Goal: Communication & Community: Participate in discussion

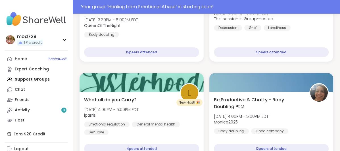
scroll to position [155, 0]
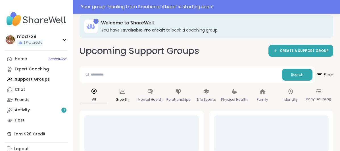
scroll to position [19, 0]
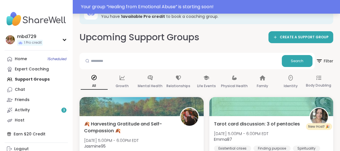
click at [247, 6] on div "Your group “ Healing from Emotional Abuse ” is starting soon!" at bounding box center [209, 6] width 256 height 7
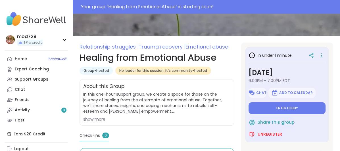
scroll to position [67, 0]
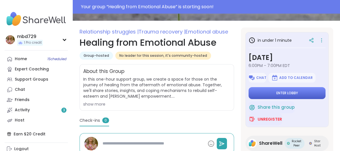
click at [281, 93] on span "Enter lobby" at bounding box center [287, 93] width 22 height 5
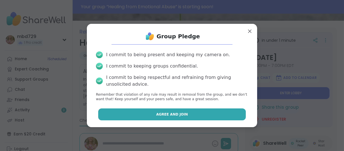
click at [179, 112] on button "Agree and Join" at bounding box center [172, 115] width 148 height 12
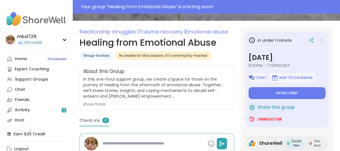
type textarea "*"
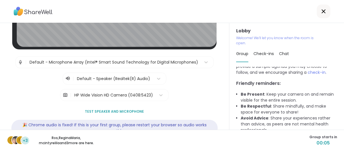
scroll to position [49, 0]
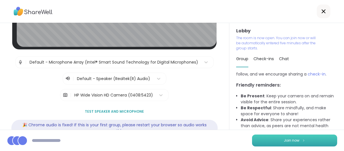
click at [284, 140] on span "Join now" at bounding box center [292, 140] width 16 height 5
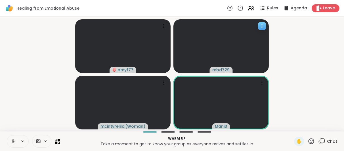
click at [262, 26] on icon at bounding box center [262, 26] width 6 height 6
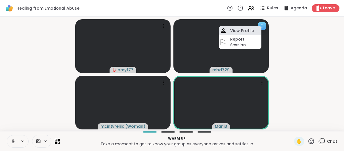
click at [248, 30] on h4 "View Profile" at bounding box center [242, 31] width 24 height 6
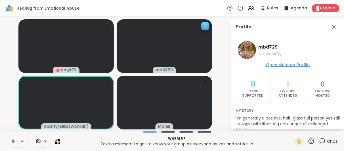
click at [299, 64] on span "Open Member Profile" at bounding box center [288, 65] width 44 height 6
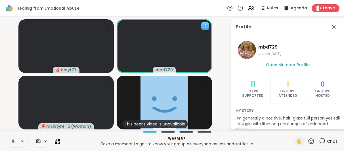
click at [170, 68] on span "mbd729" at bounding box center [164, 70] width 17 height 6
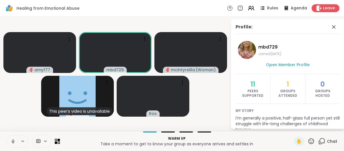
click at [22, 109] on video-player-container "amyf77 mbd729 [PERSON_NAME] ( Woman ) This peer’s video is unavailable ManiB Ros" at bounding box center [115, 74] width 224 height 110
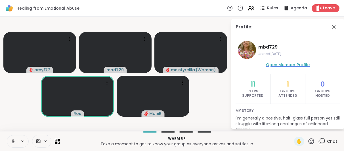
click at [300, 65] on span "Open Member Profile" at bounding box center [288, 65] width 44 height 6
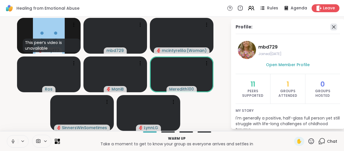
click at [331, 27] on icon at bounding box center [334, 27] width 7 height 7
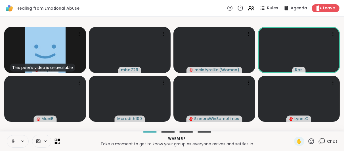
click at [55, 141] on icon at bounding box center [57, 141] width 5 height 5
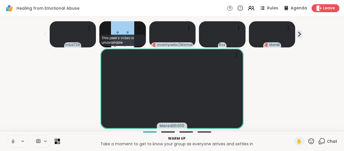
click at [55, 141] on icon at bounding box center [57, 141] width 5 height 5
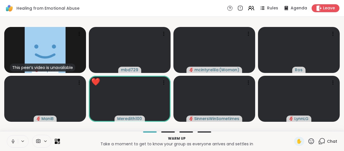
click at [12, 140] on icon at bounding box center [13, 141] width 5 height 5
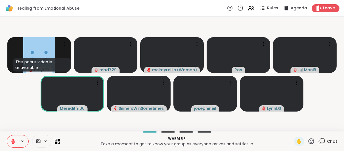
click at [13, 142] on icon at bounding box center [13, 141] width 5 height 5
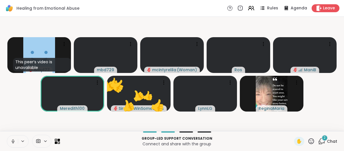
click at [309, 142] on icon at bounding box center [312, 141] width 6 height 6
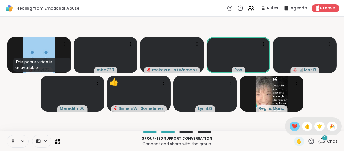
click at [292, 124] on span "❤️" at bounding box center [295, 126] width 6 height 7
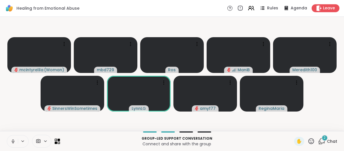
click at [57, 142] on icon at bounding box center [57, 141] width 5 height 5
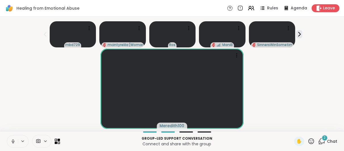
click at [56, 140] on icon at bounding box center [56, 140] width 3 height 3
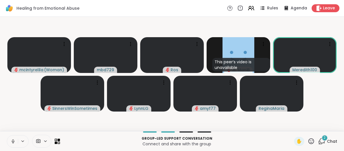
click at [56, 140] on icon at bounding box center [56, 140] width 3 height 3
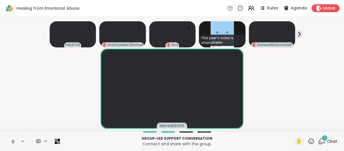
click at [11, 140] on icon at bounding box center [13, 141] width 5 height 5
click at [320, 143] on icon at bounding box center [322, 140] width 5 height 5
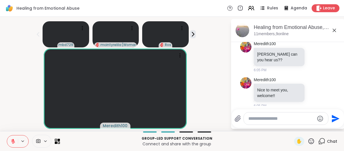
scroll to position [111, 0]
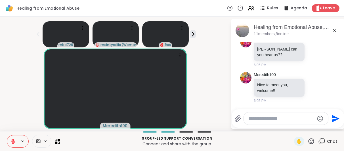
click at [335, 29] on icon at bounding box center [334, 30] width 7 height 7
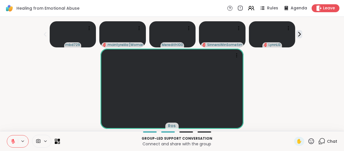
click at [13, 141] on icon at bounding box center [13, 142] width 4 height 4
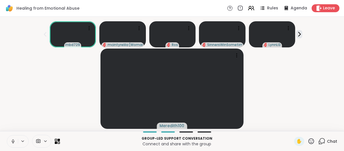
click at [11, 141] on icon at bounding box center [13, 141] width 5 height 5
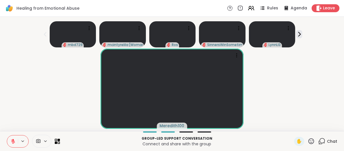
click at [309, 140] on icon at bounding box center [312, 141] width 6 height 6
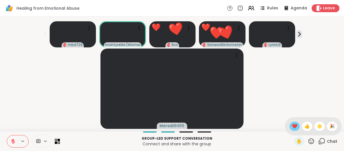
click at [292, 126] on span "❤️" at bounding box center [295, 126] width 6 height 7
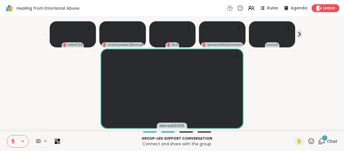
click at [308, 141] on icon at bounding box center [311, 141] width 7 height 7
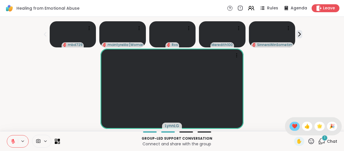
click at [292, 127] on span "❤️" at bounding box center [295, 126] width 6 height 7
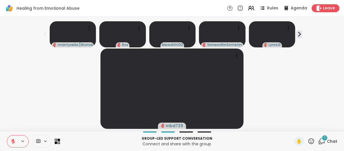
click at [55, 141] on icon at bounding box center [56, 140] width 3 height 3
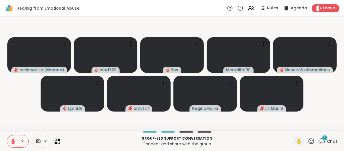
click at [55, 141] on icon at bounding box center [56, 140] width 3 height 3
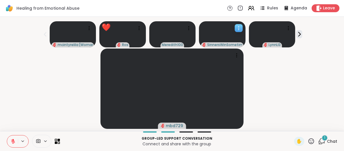
click at [201, 35] on video at bounding box center [222, 34] width 47 height 26
click at [278, 69] on div "mbd729" at bounding box center [172, 89] width 338 height 80
click at [238, 34] on video at bounding box center [222, 34] width 47 height 26
click at [277, 64] on div "mbd729" at bounding box center [172, 89] width 338 height 80
click at [299, 34] on icon at bounding box center [300, 34] width 2 height 4
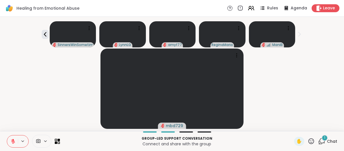
click at [319, 143] on icon at bounding box center [322, 141] width 7 height 7
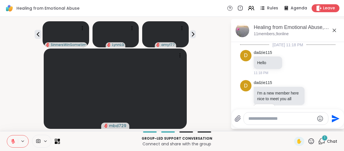
scroll to position [159, 0]
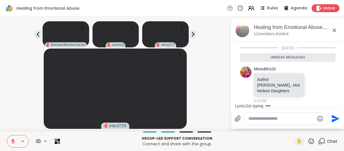
click at [279, 120] on textarea "Type your message" at bounding box center [282, 119] width 66 height 6
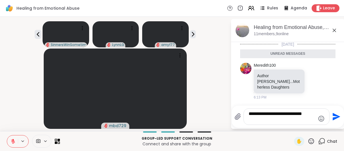
scroll to position [0, 0]
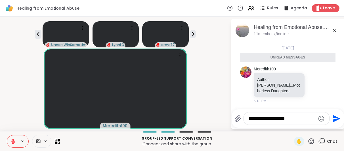
click at [308, 141] on icon at bounding box center [311, 141] width 7 height 7
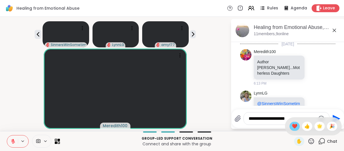
scroll to position [198, 0]
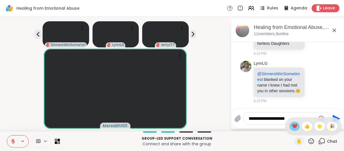
click at [292, 126] on span "❤️" at bounding box center [295, 126] width 6 height 7
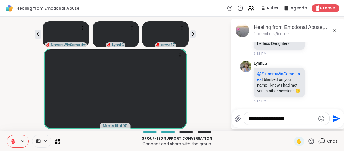
click at [293, 121] on textarea "**********" at bounding box center [282, 119] width 66 height 6
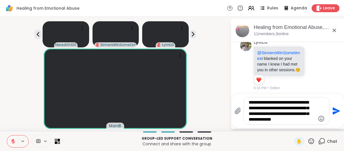
scroll to position [0, 0]
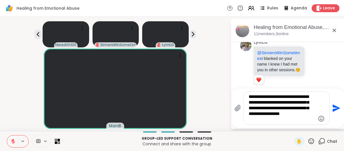
click at [321, 120] on icon "Emoji picker" at bounding box center [321, 118] width 7 height 7
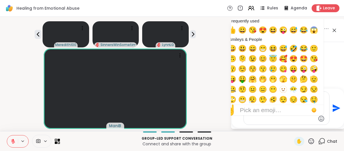
scroll to position [226, 0]
click at [273, 121] on textarea "**********" at bounding box center [282, 108] width 66 height 28
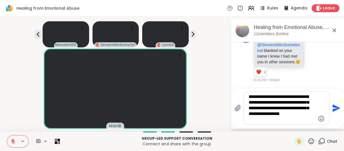
click at [278, 103] on textarea "**********" at bounding box center [282, 108] width 66 height 28
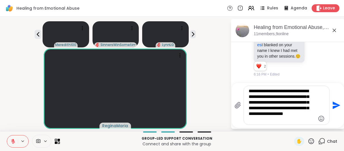
click at [272, 120] on textarea "**********" at bounding box center [282, 105] width 66 height 34
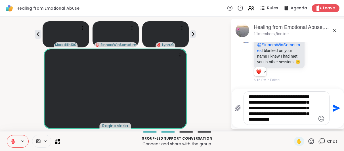
scroll to position [0, 0]
click at [287, 98] on textarea "**********" at bounding box center [282, 108] width 66 height 28
click at [270, 105] on textarea "**********" at bounding box center [282, 108] width 66 height 28
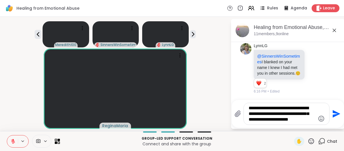
scroll to position [215, 0]
click at [256, 114] on textarea "**********" at bounding box center [282, 113] width 66 height 17
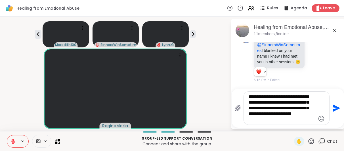
scroll to position [221, 0]
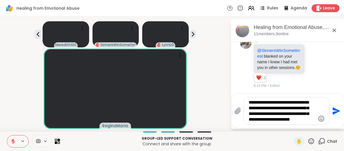
type textarea "**********"
click at [333, 111] on icon "Send" at bounding box center [337, 111] width 8 height 8
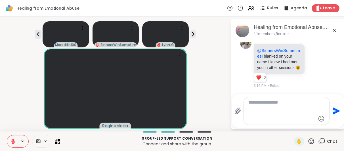
scroll to position [270, 0]
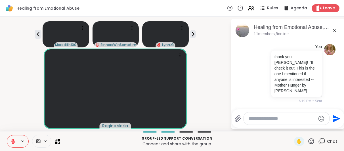
click at [331, 31] on icon at bounding box center [334, 30] width 7 height 7
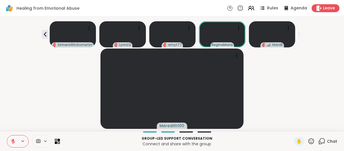
click at [184, 132] on div at bounding box center [187, 132] width 14 height 1
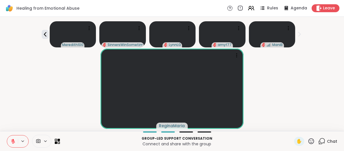
click at [198, 132] on div at bounding box center [205, 132] width 14 height 1
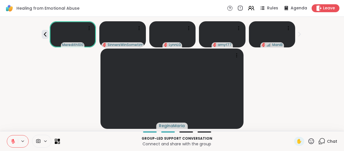
click at [202, 132] on div at bounding box center [205, 132] width 14 height 1
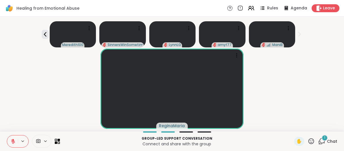
click at [308, 141] on icon at bounding box center [311, 141] width 7 height 7
click at [243, 122] on video at bounding box center [172, 89] width 143 height 80
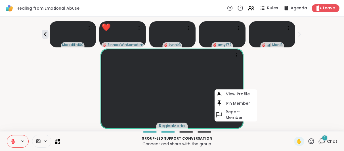
click at [259, 120] on div "ReginaMaria View Profile Pin Member Report Member" at bounding box center [172, 89] width 338 height 80
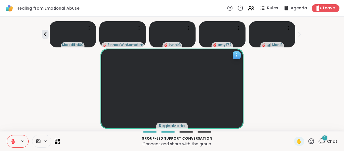
click at [215, 105] on video at bounding box center [172, 89] width 143 height 80
click at [273, 101] on div "ReginaMaria" at bounding box center [172, 89] width 338 height 80
click at [58, 141] on icon at bounding box center [59, 140] width 3 height 3
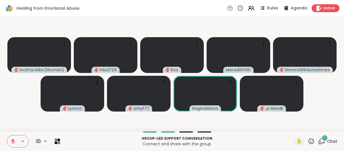
click at [57, 140] on icon at bounding box center [57, 141] width 5 height 5
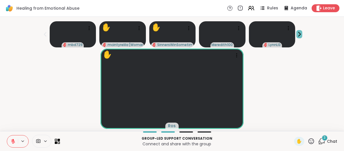
click at [299, 36] on icon at bounding box center [300, 34] width 2 height 4
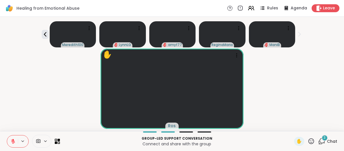
click at [299, 35] on icon at bounding box center [300, 34] width 2 height 4
click at [55, 142] on icon at bounding box center [56, 142] width 3 height 3
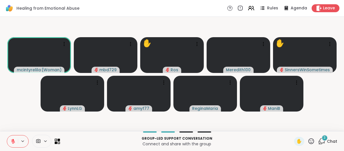
click at [59, 141] on icon at bounding box center [59, 140] width 3 height 3
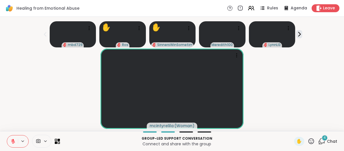
click at [157, 8] on div "Healing from Emotional Abuse Rules Agenda Leave" at bounding box center [172, 8] width 344 height 17
click at [340, 110] on html "Healing from Emotional Abuse Rules Agenda Leave mbd729 ✋ Ros ✋ SinnersWinSometi…" at bounding box center [172, 75] width 344 height 151
click at [319, 141] on icon at bounding box center [322, 141] width 7 height 7
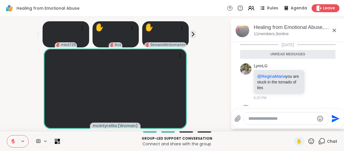
scroll to position [1, 0]
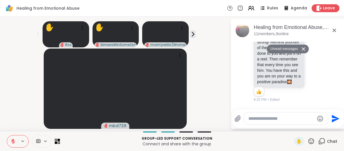
scroll to position [505, 0]
click at [331, 30] on icon at bounding box center [334, 30] width 7 height 7
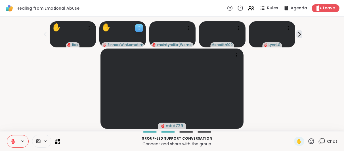
click at [136, 28] on icon at bounding box center [139, 28] width 6 height 6
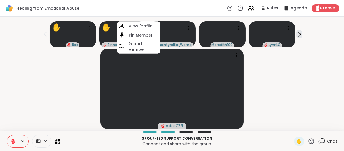
click at [136, 28] on h4 "View Profile" at bounding box center [141, 26] width 24 height 6
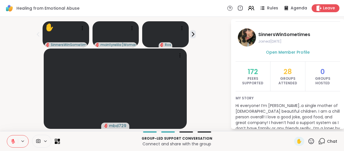
scroll to position [0, 0]
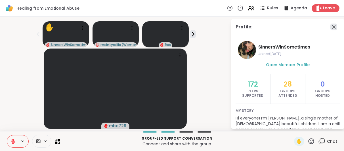
click at [331, 25] on icon at bounding box center [334, 27] width 7 height 7
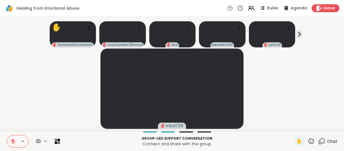
click at [308, 141] on icon at bounding box center [311, 141] width 7 height 7
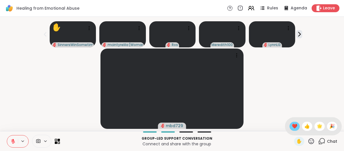
click at [292, 125] on span "❤️" at bounding box center [295, 126] width 6 height 7
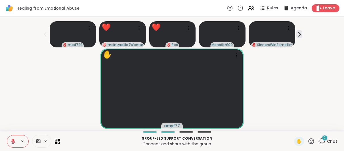
click at [308, 143] on icon at bounding box center [311, 141] width 7 height 7
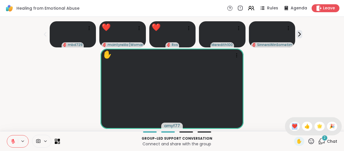
click at [308, 143] on icon at bounding box center [311, 141] width 7 height 7
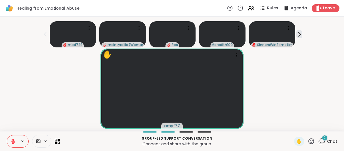
click at [308, 141] on icon at bounding box center [311, 141] width 7 height 7
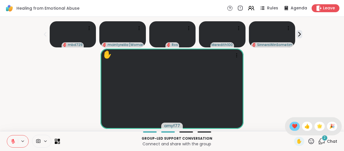
click at [292, 128] on span "❤️" at bounding box center [295, 126] width 6 height 7
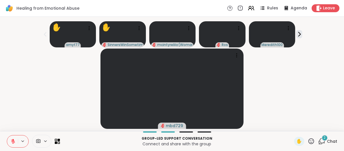
click at [309, 142] on icon at bounding box center [312, 141] width 6 height 6
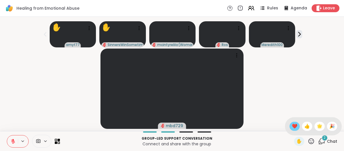
click at [292, 125] on span "❤️" at bounding box center [295, 126] width 6 height 7
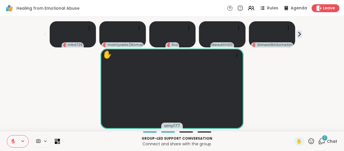
click at [97, 141] on p "Group-led support conversation" at bounding box center [177, 138] width 228 height 5
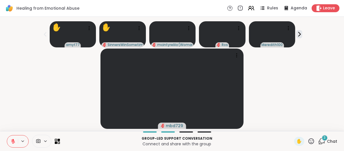
click at [308, 140] on icon at bounding box center [311, 141] width 7 height 7
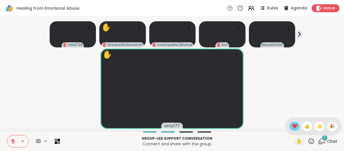
click at [292, 127] on span "❤️" at bounding box center [295, 126] width 6 height 7
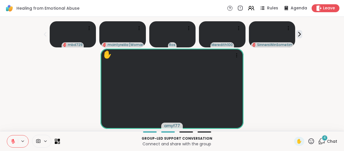
click at [14, 139] on icon at bounding box center [13, 141] width 5 height 5
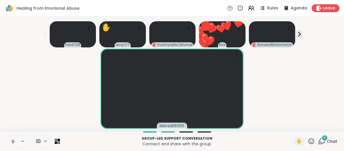
click at [13, 141] on icon at bounding box center [12, 141] width 1 height 3
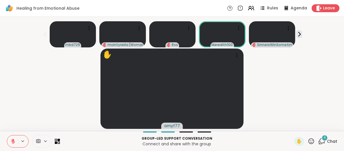
click at [319, 143] on icon at bounding box center [322, 141] width 7 height 7
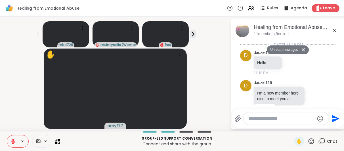
scroll to position [672, 0]
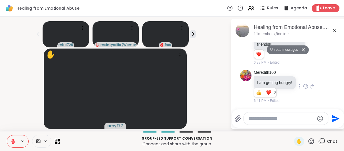
click at [303, 87] on icon at bounding box center [305, 87] width 5 height 6
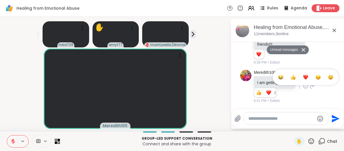
click at [305, 76] on div "Select Reaction: Heart" at bounding box center [305, 77] width 5 height 5
click at [340, 45] on html "Healing from Emotional Abuse Rules Agenda Leave mbd729 ✋ amyf77 [PERSON_NAME] (…" at bounding box center [172, 75] width 344 height 151
drag, startPoint x: 340, startPoint y: 45, endPoint x: 322, endPoint y: 52, distance: 19.9
click at [322, 52] on div "ReginaMaria Happy [DATE], [GEOGRAPHIC_DATA] friends!!! 1 1 6:38 PM • Edited" at bounding box center [287, 43] width 95 height 50
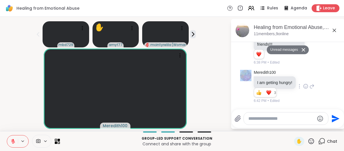
click at [303, 50] on icon at bounding box center [304, 50] width 4 height 4
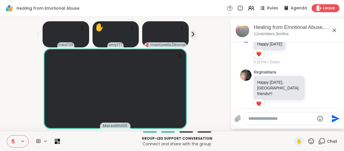
scroll to position [646, 0]
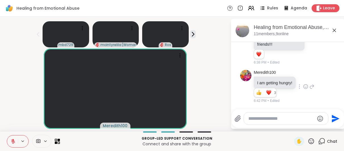
click at [335, 30] on icon at bounding box center [334, 30] width 7 height 7
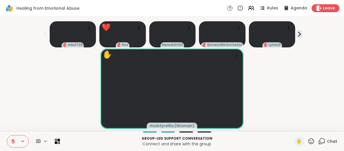
click at [309, 141] on icon at bounding box center [312, 141] width 6 height 6
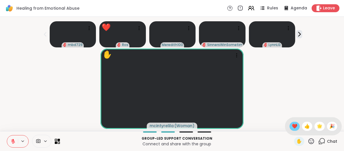
click at [292, 128] on span "❤️" at bounding box center [295, 126] width 6 height 7
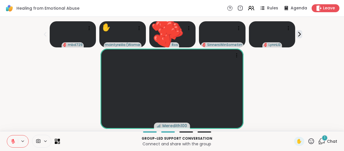
click at [308, 142] on icon at bounding box center [311, 141] width 7 height 7
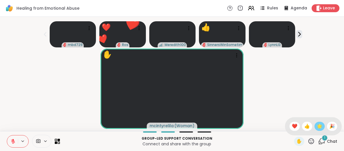
click at [317, 125] on span "🌟" at bounding box center [320, 126] width 6 height 7
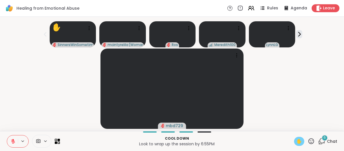
click at [297, 141] on span "✋" at bounding box center [300, 141] width 6 height 7
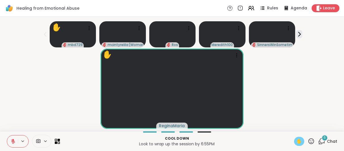
click at [13, 141] on icon at bounding box center [13, 141] width 5 height 5
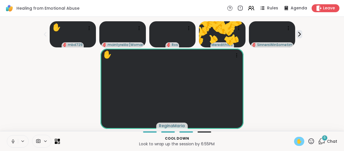
click at [12, 142] on icon at bounding box center [13, 141] width 5 height 5
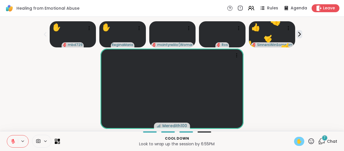
click at [13, 142] on icon at bounding box center [13, 142] width 4 height 4
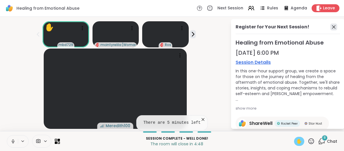
click at [332, 26] on icon at bounding box center [333, 26] width 3 height 3
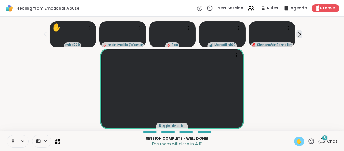
click at [13, 142] on icon at bounding box center [13, 141] width 5 height 5
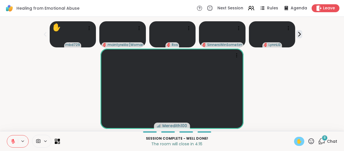
click at [297, 142] on span "✋" at bounding box center [300, 141] width 6 height 7
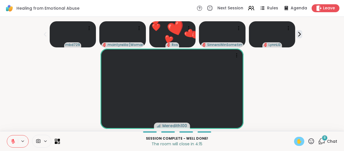
click at [297, 142] on span "✋" at bounding box center [300, 141] width 6 height 7
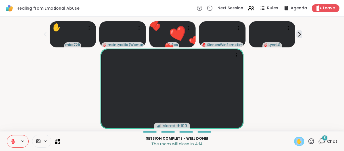
click at [297, 142] on span "✋" at bounding box center [300, 141] width 6 height 7
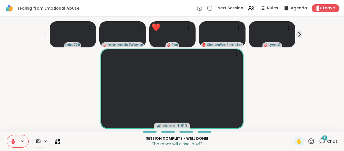
drag, startPoint x: 295, startPoint y: 142, endPoint x: 288, endPoint y: 91, distance: 51.7
click at [288, 91] on div "Meredith100" at bounding box center [172, 89] width 338 height 80
click at [301, 35] on icon at bounding box center [300, 34] width 6 height 6
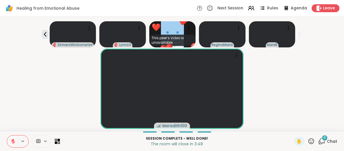
click at [322, 139] on div "8" at bounding box center [325, 138] width 6 height 6
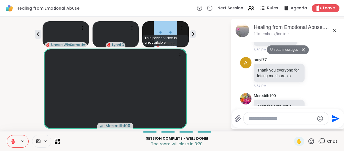
scroll to position [975, 0]
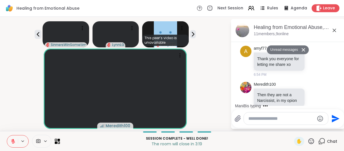
click at [339, 103] on div "ManiB is typing" at bounding box center [289, 105] width 111 height 9
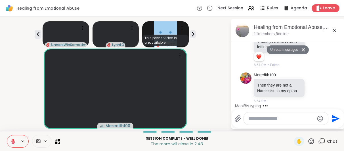
scroll to position [1072, 0]
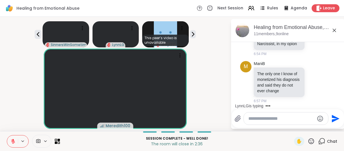
click at [335, 30] on icon at bounding box center [334, 30] width 3 height 3
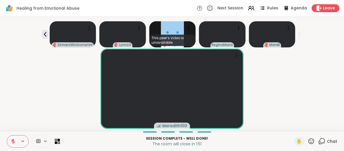
click at [319, 142] on icon at bounding box center [322, 141] width 7 height 7
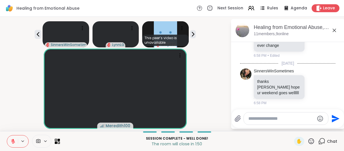
scroll to position [1113, 0]
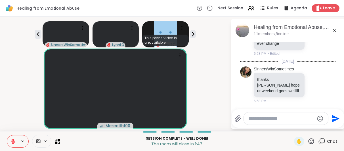
click at [287, 118] on textarea "Type your message" at bounding box center [282, 119] width 66 height 6
click at [314, 86] on icon at bounding box center [315, 85] width 2 height 1
click at [312, 75] on div "Select Reaction: Heart" at bounding box center [314, 75] width 5 height 5
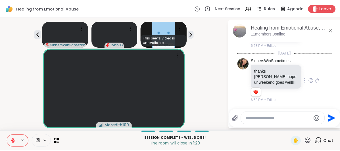
scroll to position [1151, 0]
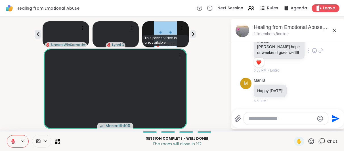
click at [333, 30] on icon at bounding box center [334, 30] width 7 height 7
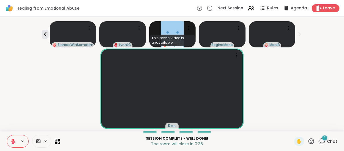
click at [308, 140] on icon at bounding box center [311, 141] width 7 height 7
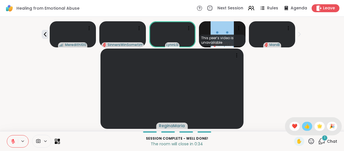
click at [305, 127] on span "👍" at bounding box center [308, 126] width 6 height 7
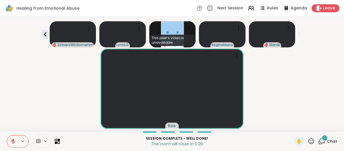
click at [13, 141] on icon at bounding box center [13, 141] width 5 height 5
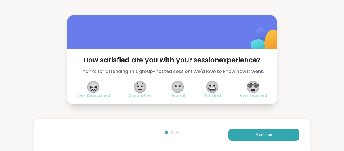
click at [258, 86] on span "😍" at bounding box center [254, 87] width 14 height 10
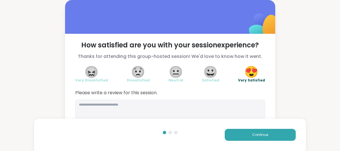
click at [247, 128] on div "Continue" at bounding box center [170, 135] width 272 height 32
click at [247, 132] on button "Continue" at bounding box center [260, 135] width 71 height 12
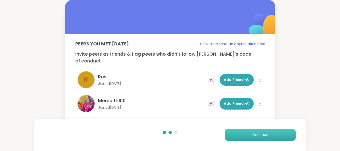
click at [265, 131] on button "Continue" at bounding box center [260, 135] width 71 height 12
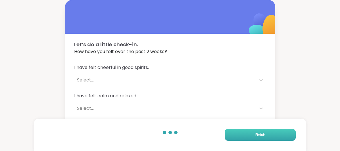
click at [265, 132] on button "Finish" at bounding box center [260, 135] width 71 height 12
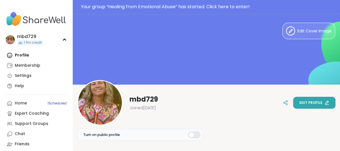
click at [304, 101] on span "Edit profile" at bounding box center [310, 102] width 23 height 5
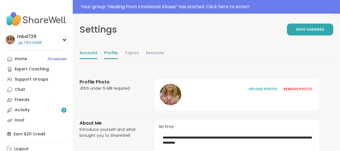
click at [90, 52] on link "Account" at bounding box center [89, 53] width 18 height 11
select select "**"
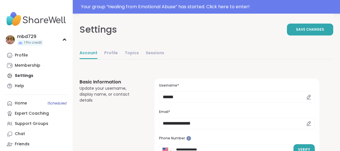
click at [309, 96] on icon at bounding box center [308, 97] width 5 height 5
click at [309, 98] on icon at bounding box center [308, 97] width 5 height 5
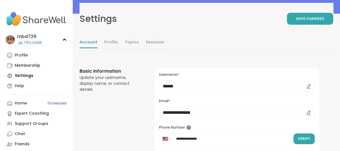
scroll to position [10, 0]
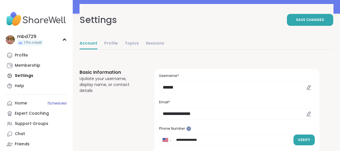
click at [308, 87] on icon at bounding box center [308, 87] width 5 height 5
click at [180, 88] on input "******" at bounding box center [237, 87] width 156 height 11
click at [188, 87] on input "******" at bounding box center [237, 87] width 156 height 11
type input "*"
type input "********"
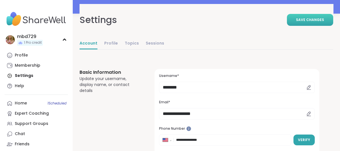
click at [321, 18] on span "Save Changes" at bounding box center [310, 19] width 28 height 5
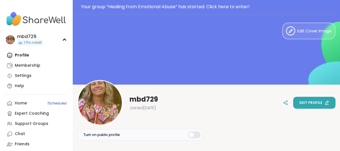
click at [310, 104] on span "Edit profile" at bounding box center [310, 102] width 23 height 5
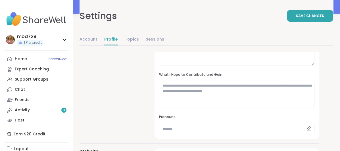
scroll to position [6, 0]
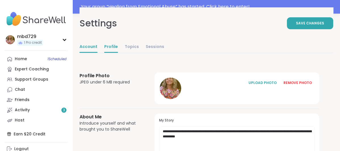
click at [86, 44] on link "Account" at bounding box center [89, 46] width 18 height 11
select select "**"
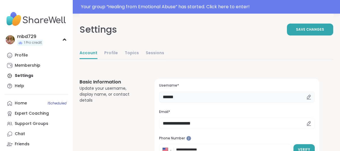
click at [208, 97] on input "******" at bounding box center [237, 96] width 156 height 11
click at [307, 29] on span "Save Changes" at bounding box center [310, 29] width 28 height 5
click at [200, 96] on input "*****" at bounding box center [237, 96] width 156 height 11
type input "****"
click at [306, 28] on span "Save Changes" at bounding box center [310, 29] width 28 height 5
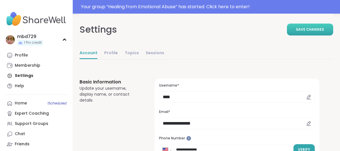
click at [309, 97] on icon at bounding box center [308, 97] width 5 height 5
drag, startPoint x: 305, startPoint y: 96, endPoint x: 311, endPoint y: 97, distance: 6.1
click at [311, 97] on div at bounding box center [309, 96] width 12 height 11
